Goal: Check status

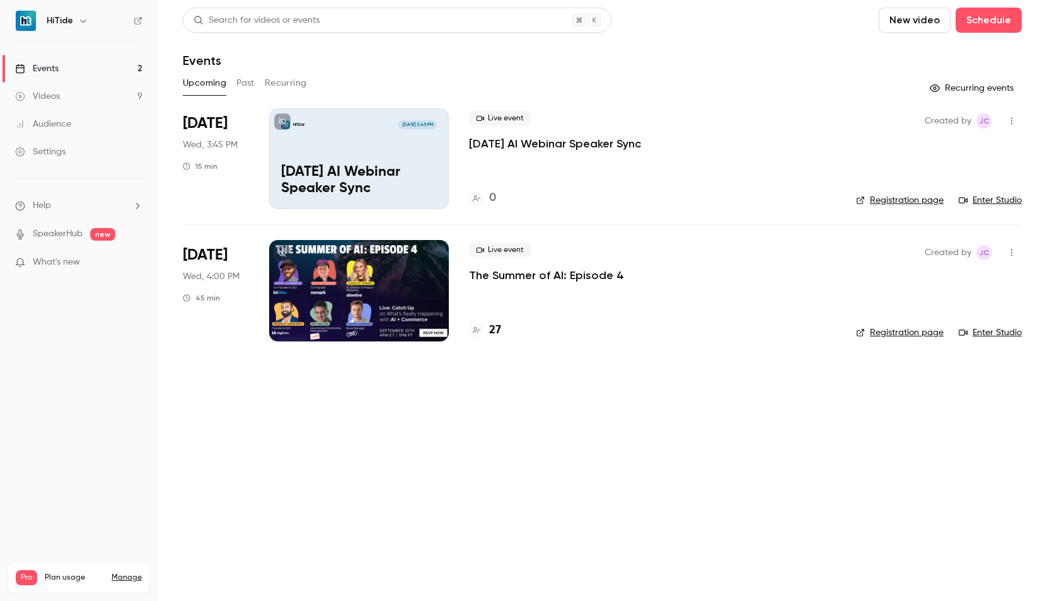
click at [514, 320] on div "Live event The Summer of AI: Episode 4 27" at bounding box center [652, 290] width 367 height 101
click at [381, 327] on div at bounding box center [359, 290] width 180 height 101
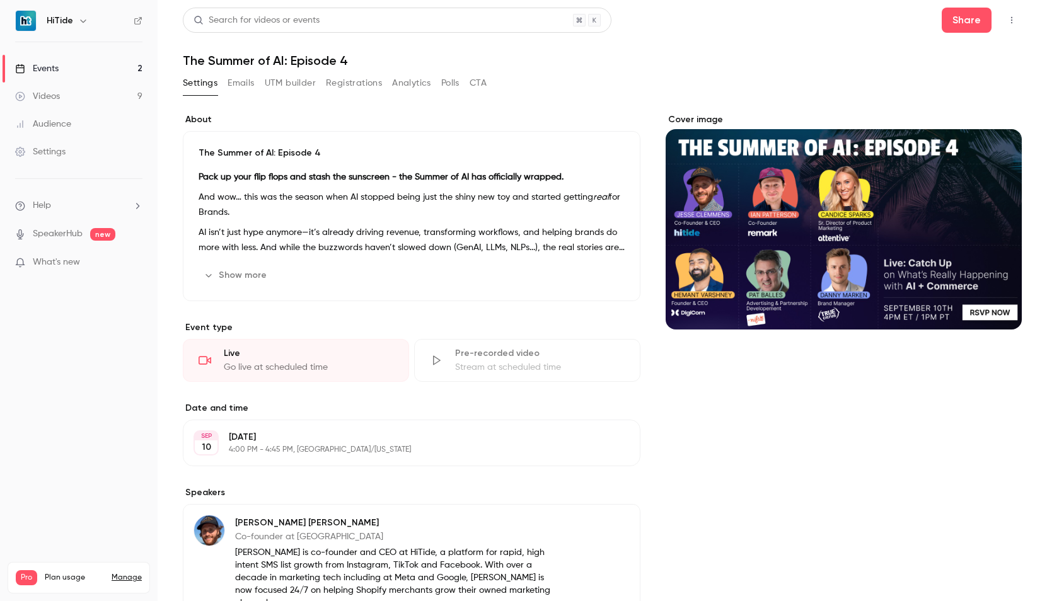
click at [346, 80] on button "Registrations" at bounding box center [354, 83] width 56 height 20
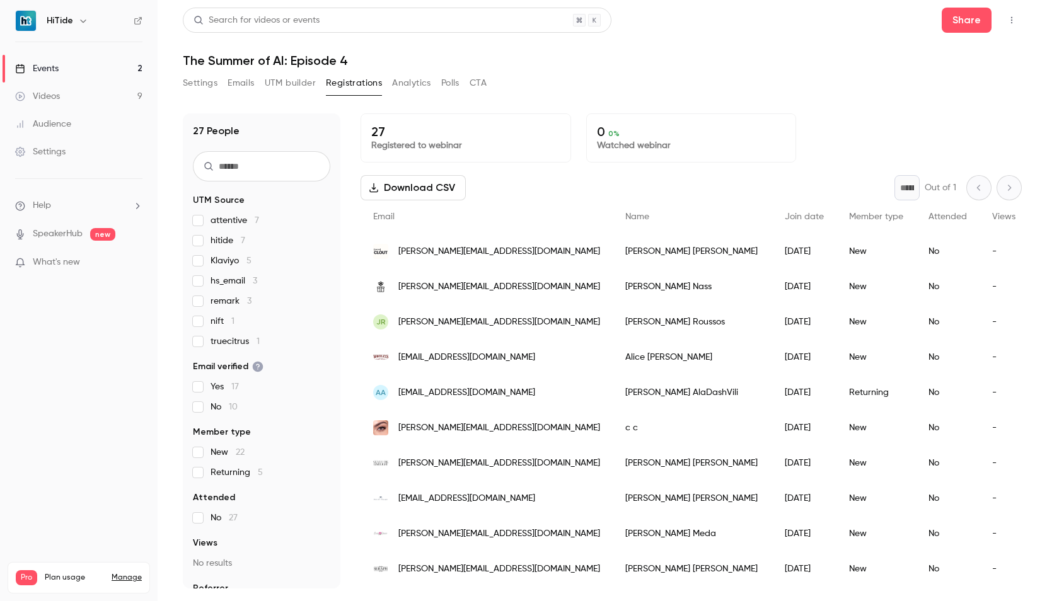
click at [221, 221] on span "attentive 7" at bounding box center [235, 220] width 49 height 13
